Goal: Find specific page/section: Find specific page/section

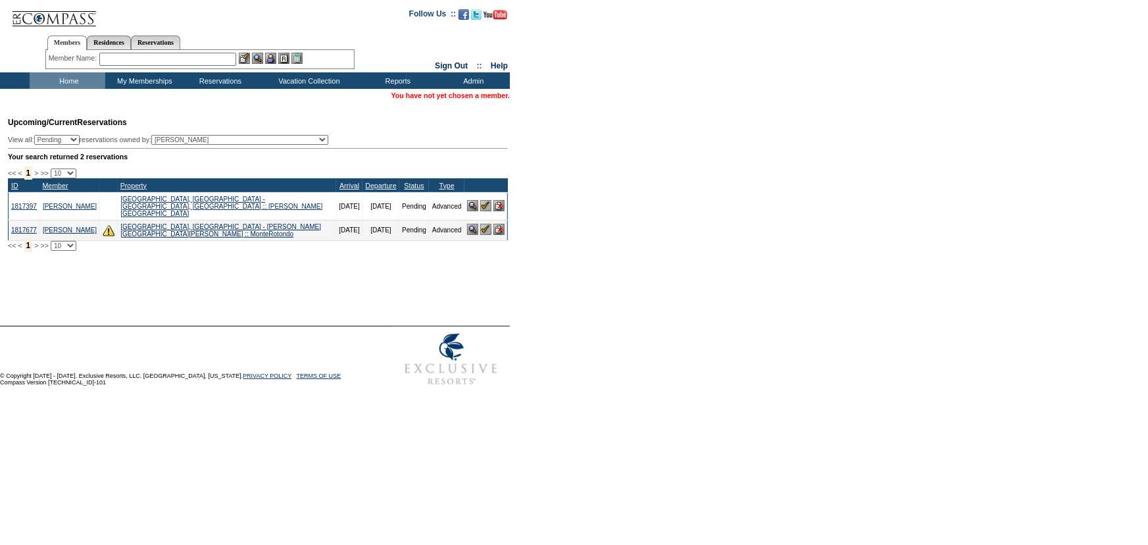
click at [164, 66] on div "Member Name: Destination or Residence: ReservationId:" at bounding box center [199, 59] width 309 height 19
click at [161, 60] on input "text" at bounding box center [167, 59] width 137 height 13
click at [66, 78] on td "Home" at bounding box center [68, 80] width 76 height 16
click at [59, 76] on td "Home" at bounding box center [68, 80] width 76 height 16
